Goal: Find specific page/section: Find specific page/section

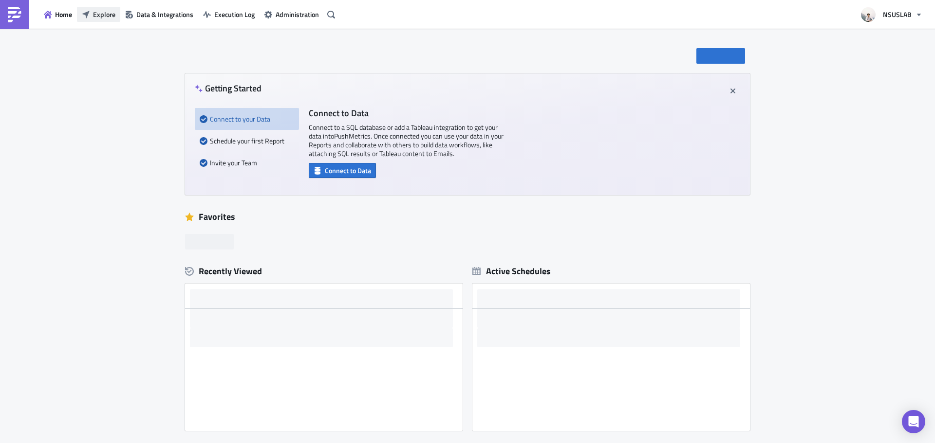
click at [95, 13] on span "Explore" at bounding box center [104, 14] width 22 height 10
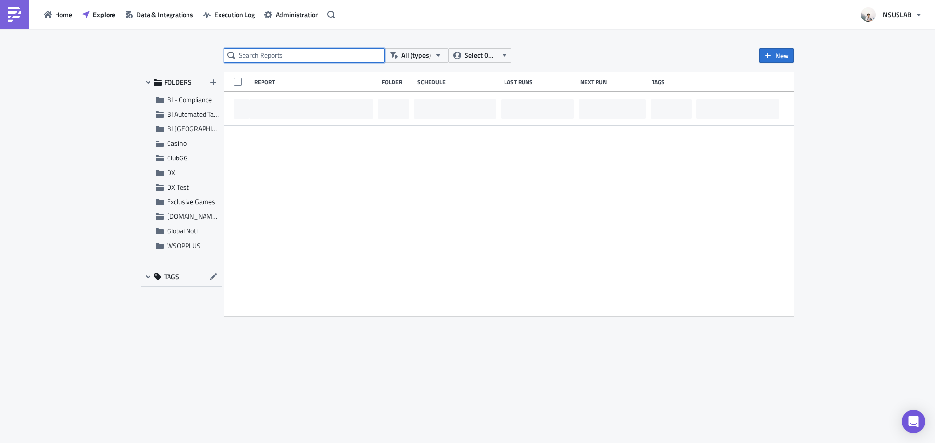
click at [292, 53] on input "text" at bounding box center [304, 55] width 161 height 15
type input "partners"
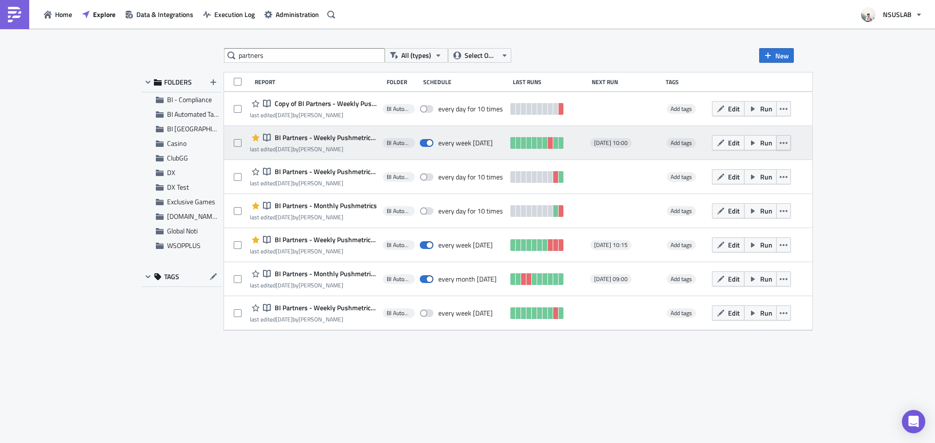
click at [791, 145] on button "button" at bounding box center [783, 142] width 15 height 15
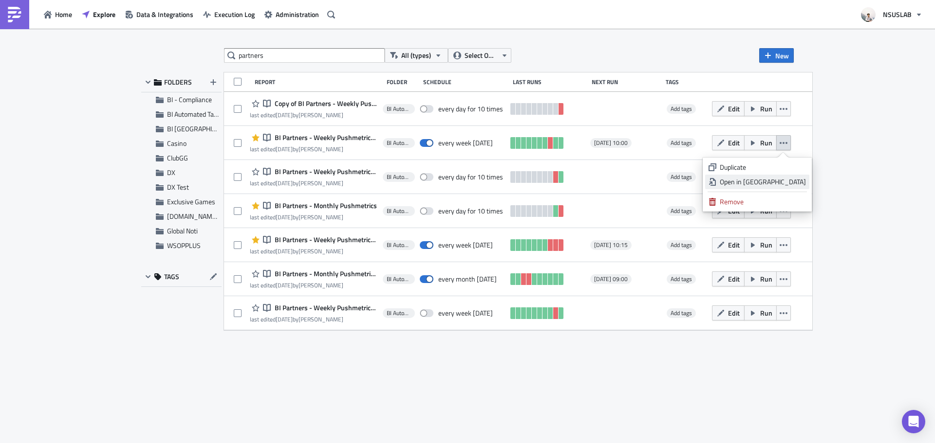
click at [799, 182] on div "Open in New Tab" at bounding box center [762, 182] width 86 height 10
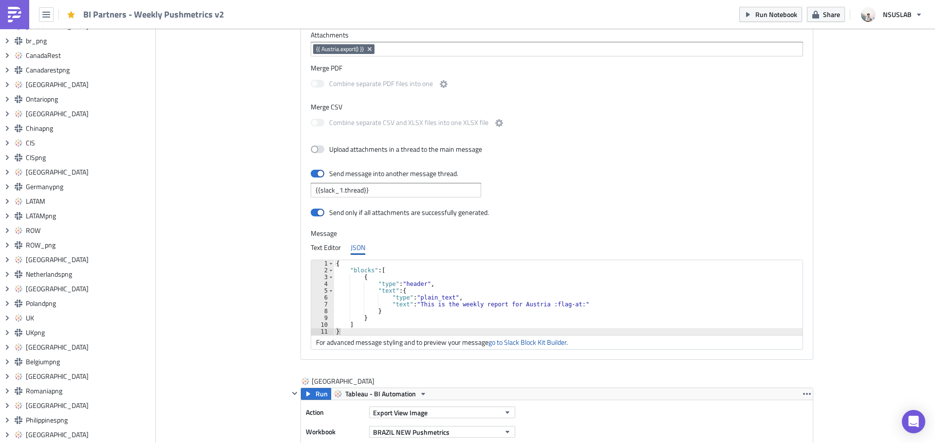
scroll to position [438, 0]
